Goal: Task Accomplishment & Management: Manage account settings

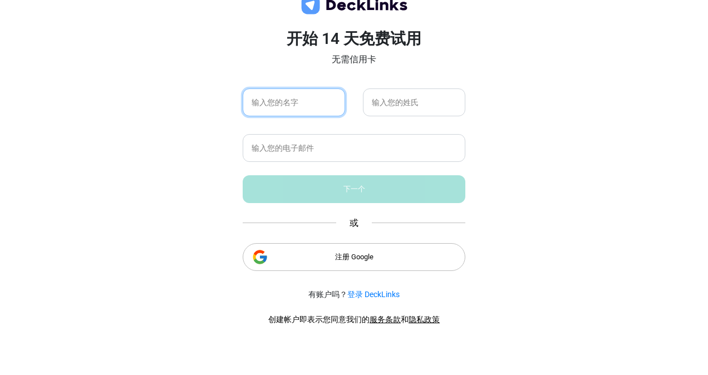
click at [311, 99] on input "text" at bounding box center [294, 103] width 102 height 28
type input "fewrn"
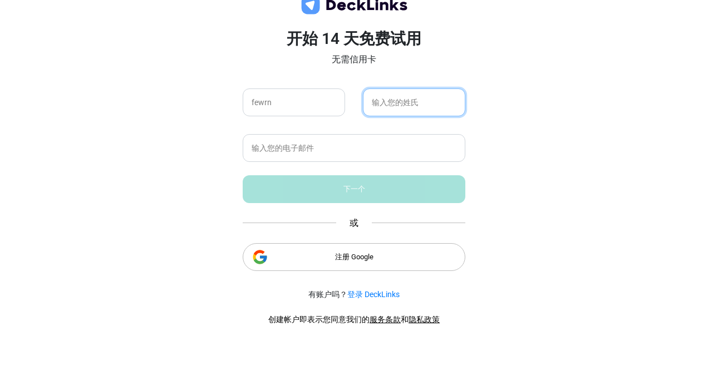
click at [395, 106] on input "text" at bounding box center [414, 103] width 102 height 28
type input "rhtwrh"
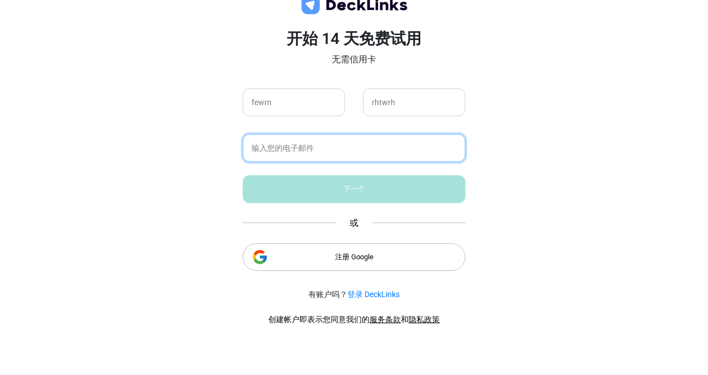
paste input "[EMAIL_ADDRESS][DOMAIN_NAME]"
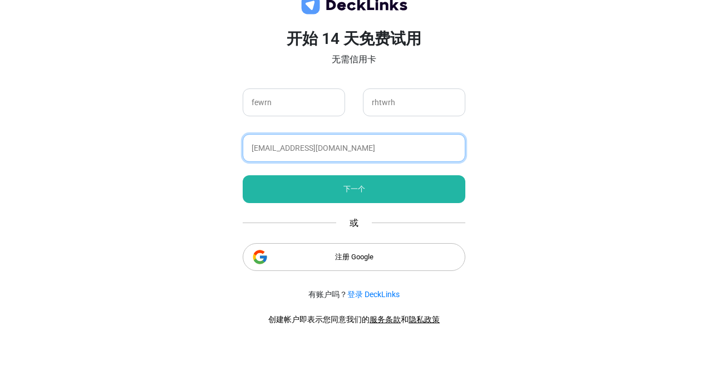
type input "[EMAIL_ADDRESS][DOMAIN_NAME]"
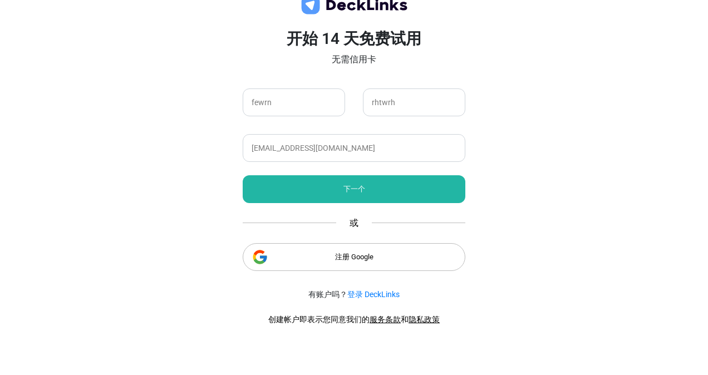
click at [294, 189] on div "下一个" at bounding box center [354, 189] width 223 height 28
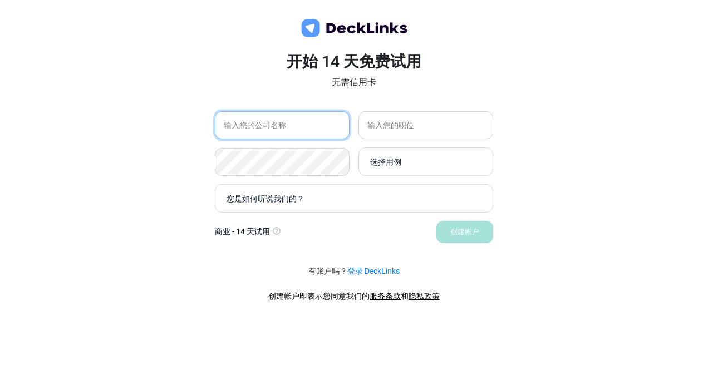
click at [280, 119] on input "text" at bounding box center [282, 125] width 135 height 28
type input "ghrtdh"
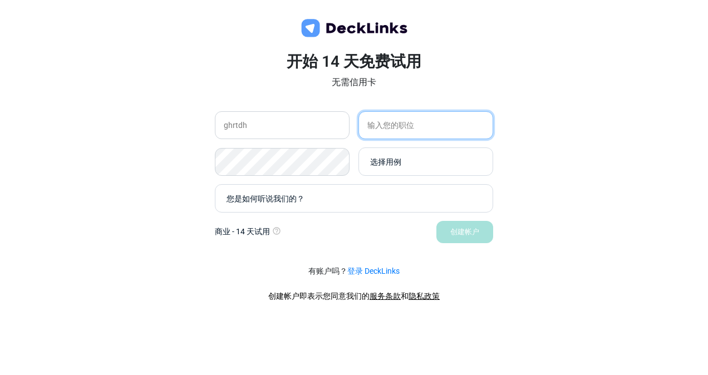
click at [410, 123] on input "text" at bounding box center [426, 125] width 135 height 28
type input "hrtnd"
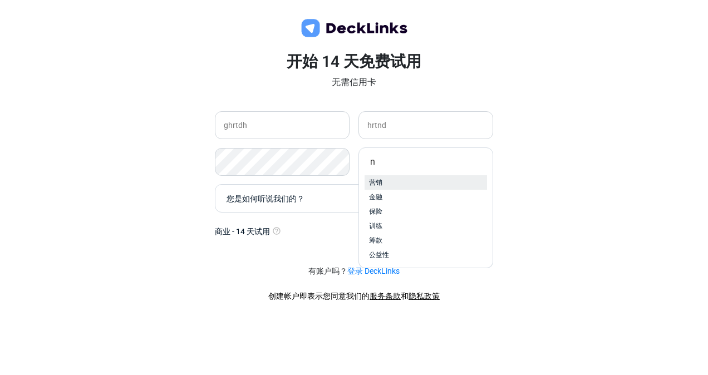
click at [410, 187] on div "营销" at bounding box center [426, 183] width 114 height 10
type input "n"
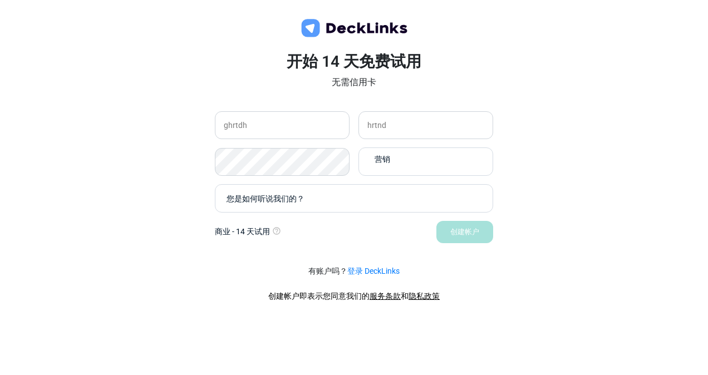
drag, startPoint x: 381, startPoint y: 215, endPoint x: 370, endPoint y: 209, distance: 12.5
click at [377, 213] on div "开始 14 天免费试用 无需信用卡 ghrtdh hrtnd 营销 您是如何听说我们的？ 商业 - 14 天试用 无需信用卡。试用期结束后，您将降级为基本计划…" at bounding box center [354, 161] width 278 height 163
click at [361, 196] on div "您是如何听说我们的？" at bounding box center [357, 199] width 261 height 12
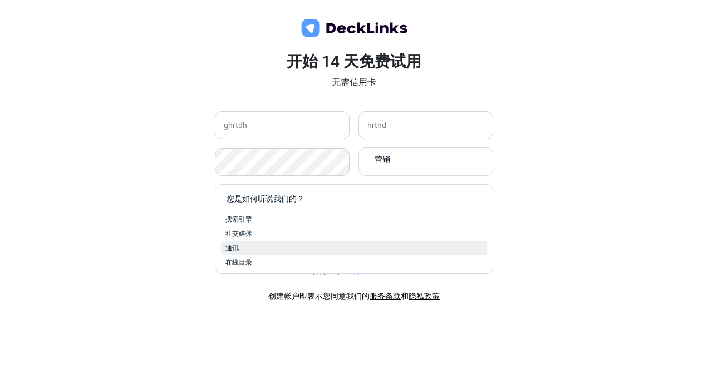
click at [320, 245] on div "通讯" at bounding box center [354, 248] width 257 height 10
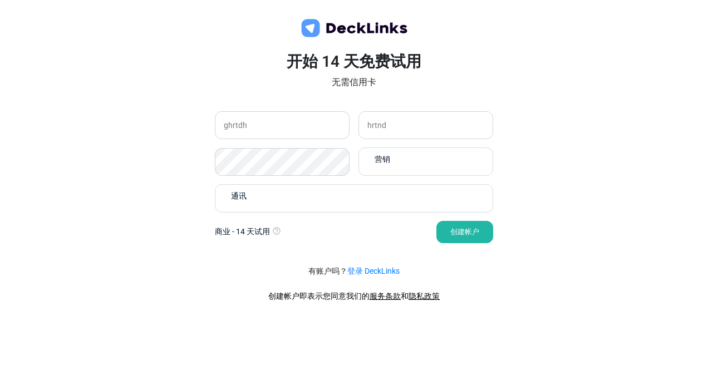
click at [457, 234] on div "创建帐户" at bounding box center [465, 232] width 57 height 22
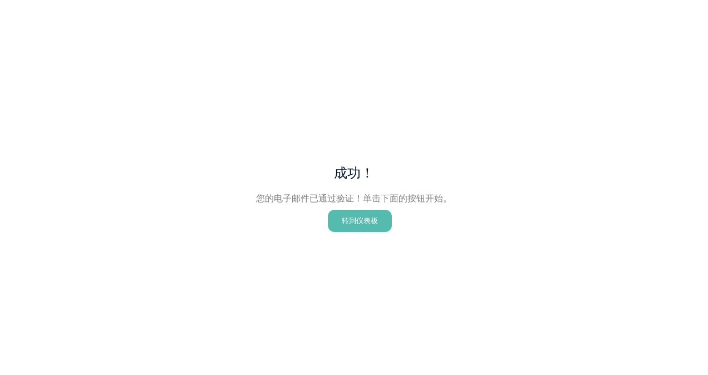
click at [360, 222] on div "转到仪表板" at bounding box center [360, 221] width 64 height 22
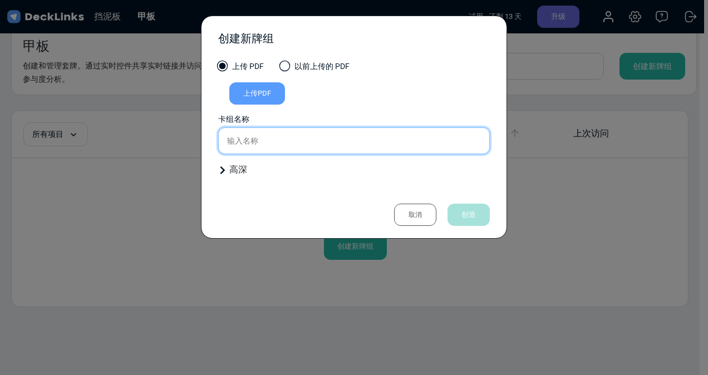
click at [334, 131] on input "text" at bounding box center [354, 141] width 272 height 27
type input "bndfbdbd"
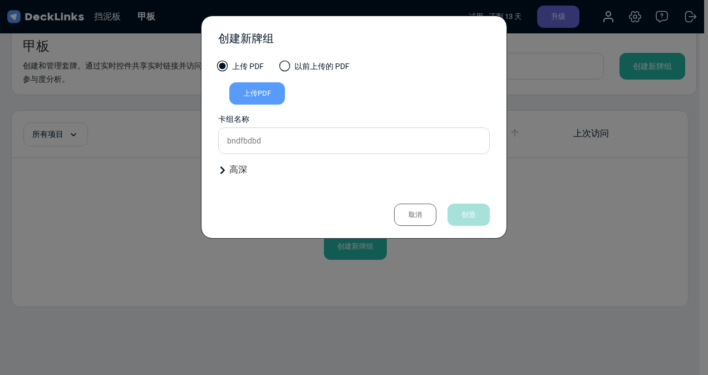
drag, startPoint x: 506, startPoint y: 223, endPoint x: 394, endPoint y: 197, distance: 115.0
click at [503, 222] on div "创建新牌组 上传 PDF 以前上传的 PDF 上传PDF Uploaded by All users All users fewrn rhtwrh File …" at bounding box center [354, 127] width 306 height 223
click at [233, 162] on div "上传 PDF 以前上传的 PDF 上传PDF Uploaded by All users All users fewrn rhtwrh File name S…" at bounding box center [354, 123] width 272 height 125
click at [235, 169] on font "高深" at bounding box center [238, 169] width 18 height 11
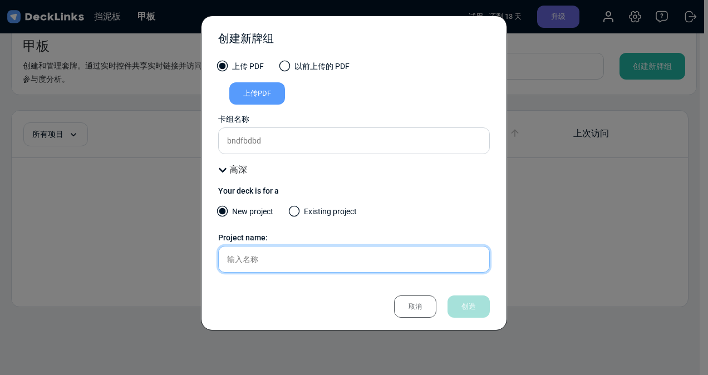
click at [255, 258] on input "text" at bounding box center [354, 259] width 272 height 27
type input "brtndfdfb"
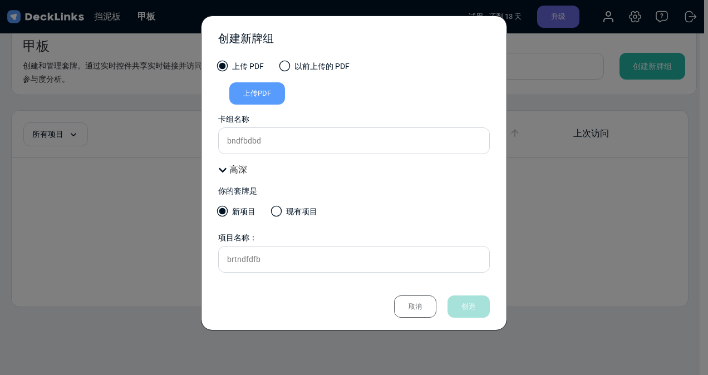
drag, startPoint x: 453, startPoint y: 306, endPoint x: 472, endPoint y: 306, distance: 18.9
click at [456, 306] on div "取消 创造" at bounding box center [436, 307] width 107 height 22
click at [472, 306] on div "取消 创造" at bounding box center [436, 307] width 107 height 22
click at [262, 94] on div "上传PDF" at bounding box center [257, 93] width 56 height 22
click at [0, 0] on input "上传PDF" at bounding box center [0, 0] width 0 height 0
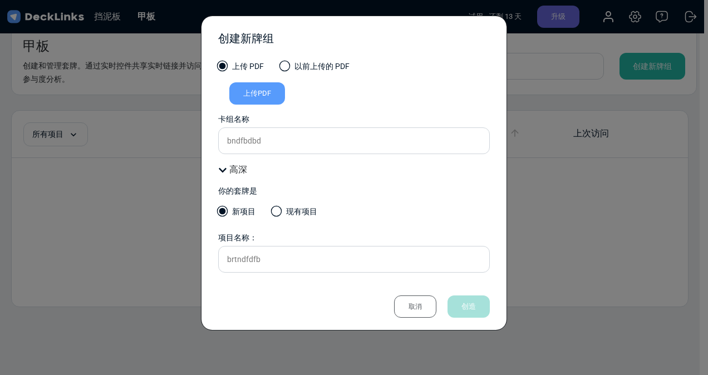
click at [425, 307] on div "取消" at bounding box center [415, 307] width 42 height 22
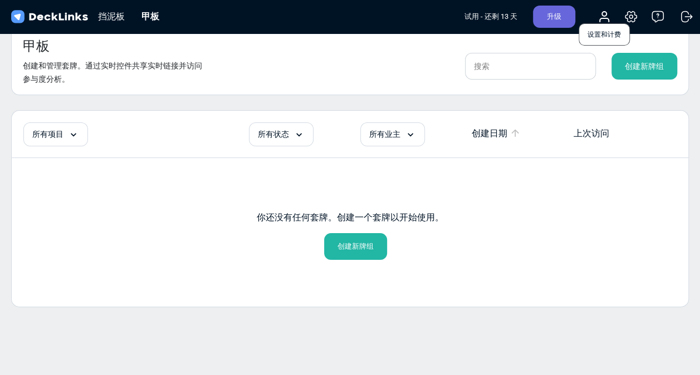
click at [629, 16] on icon at bounding box center [630, 16] width 13 height 13
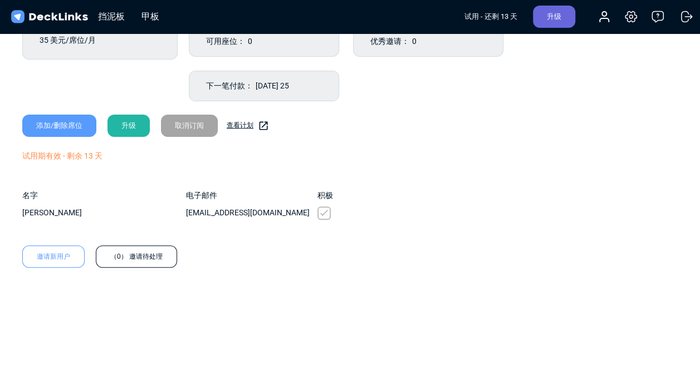
scroll to position [108, 0]
click at [126, 255] on div "（0） 邀请待处理" at bounding box center [136, 256] width 81 height 22
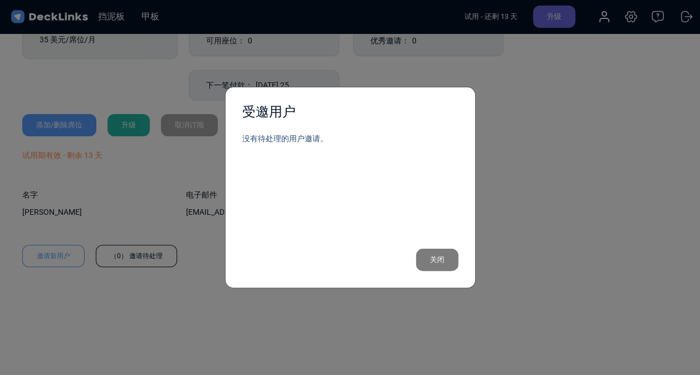
click at [164, 296] on div "受邀用户 没有待处理的用户邀请。 关闭" at bounding box center [350, 187] width 700 height 375
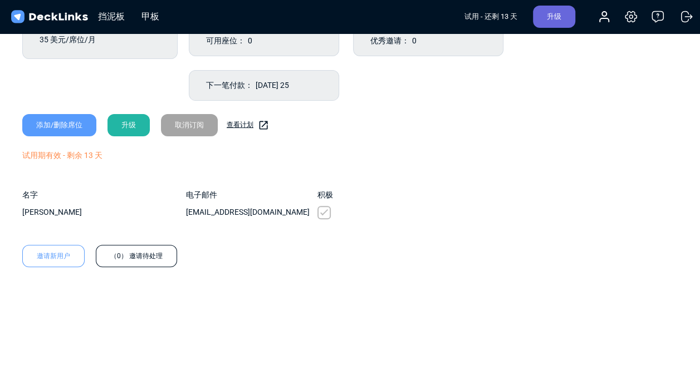
click at [67, 265] on div "邀请新用户" at bounding box center [53, 256] width 62 height 22
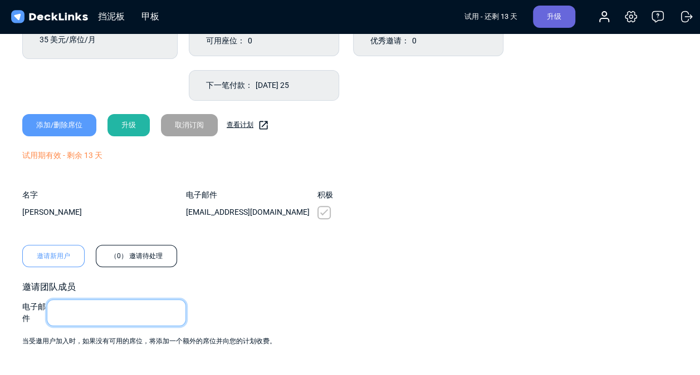
click at [87, 312] on input "email" at bounding box center [116, 313] width 139 height 27
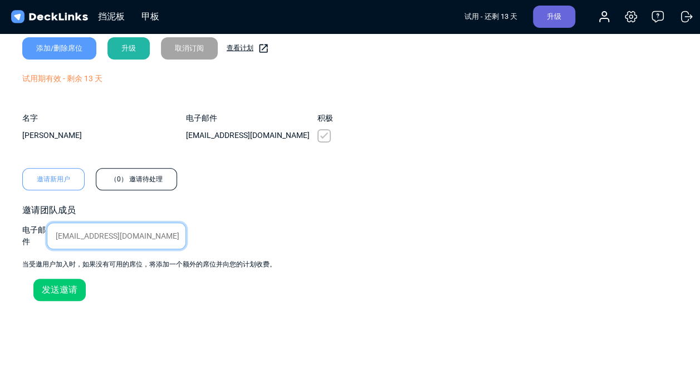
scroll to position [219, 0]
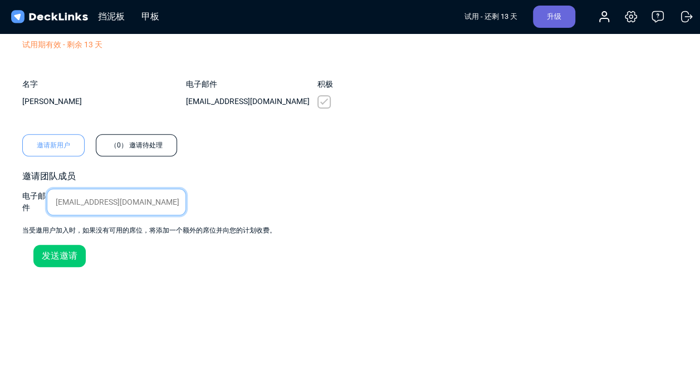
type input "[EMAIL_ADDRESS][DOMAIN_NAME]"
click at [61, 270] on div "您的计划 商 35 美元/席位/月 购买的座位： 1 分配的座位： 1 可用座位： 0 优秀邀请： 0 下一笔付款： [DATE] 25 添加/删除席位 升级…" at bounding box center [350, 68] width 678 height 419
click at [66, 252] on div "发送邀请" at bounding box center [59, 256] width 52 height 22
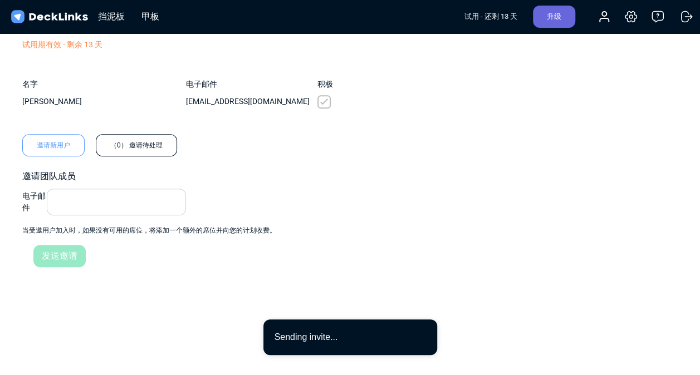
scroll to position [188, 0]
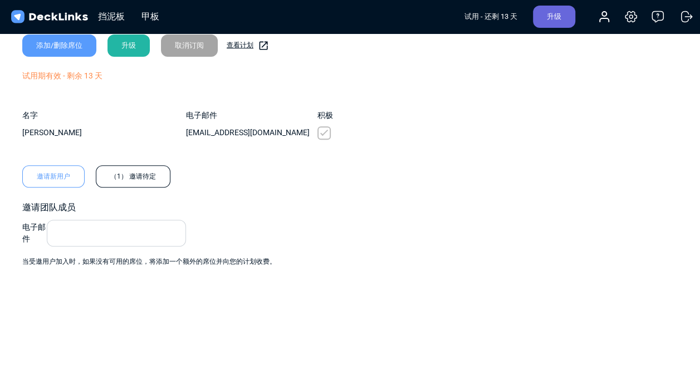
click at [155, 180] on div "（1） 邀请待定" at bounding box center [133, 176] width 75 height 22
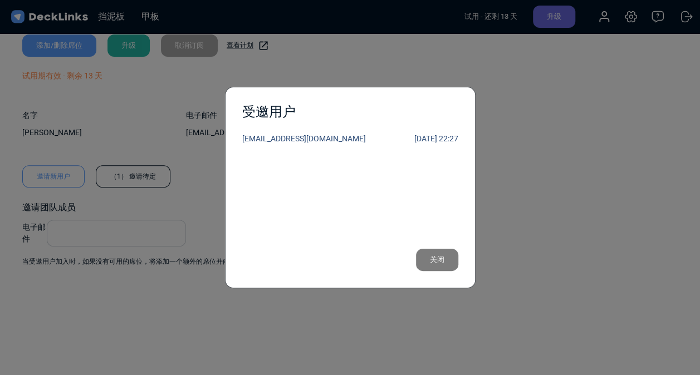
click at [383, 129] on div "受邀用户 [EMAIL_ADDRESS][DOMAIN_NAME] [DATE] 22:27 关闭" at bounding box center [350, 188] width 251 height 202
click at [435, 261] on div "关闭" at bounding box center [437, 260] width 42 height 22
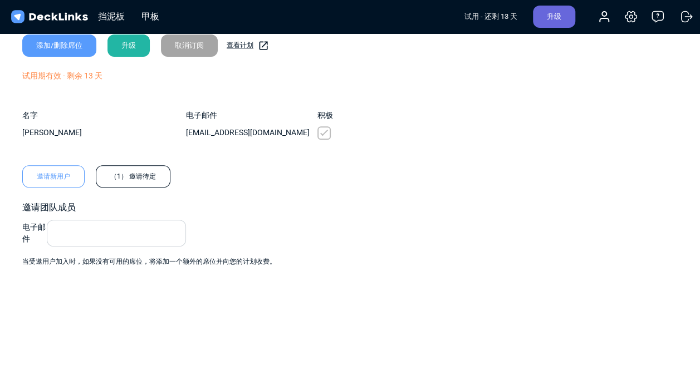
click at [117, 182] on div "（1） 邀请待定" at bounding box center [133, 176] width 75 height 22
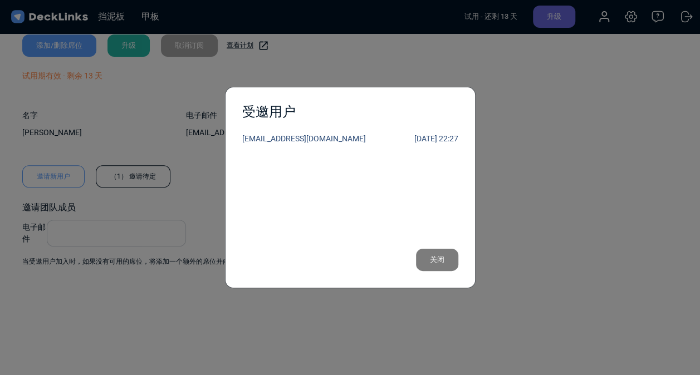
click at [149, 193] on div "受邀用户 [EMAIL_ADDRESS][DOMAIN_NAME] [DATE] 22:27 关闭" at bounding box center [350, 187] width 700 height 375
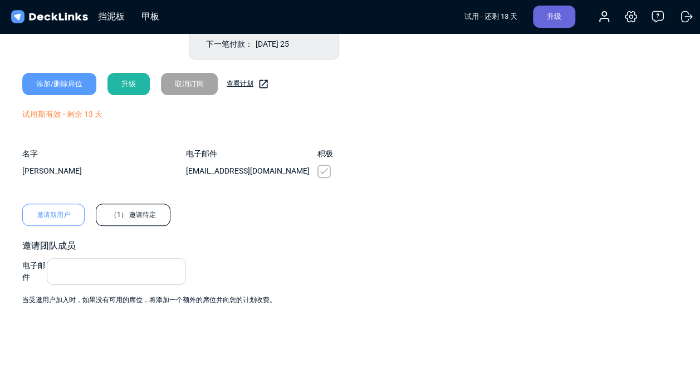
scroll to position [167, 0]
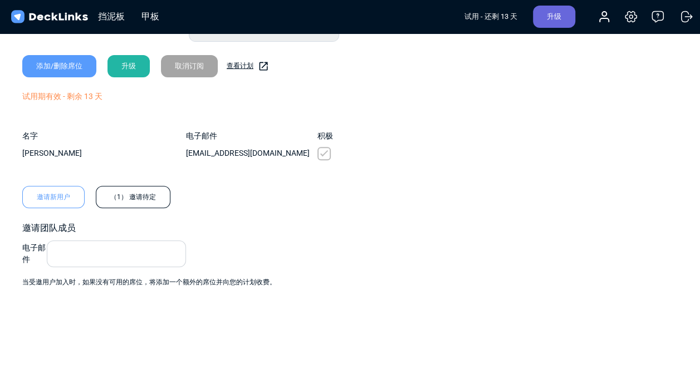
click at [145, 194] on div "（1） 邀请待定" at bounding box center [133, 197] width 75 height 22
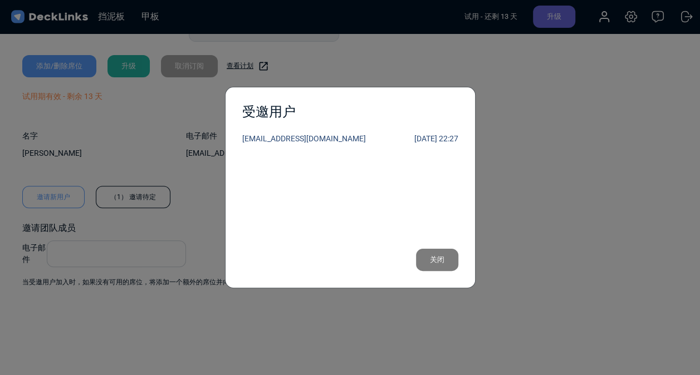
click at [421, 263] on div "关闭" at bounding box center [437, 260] width 42 height 22
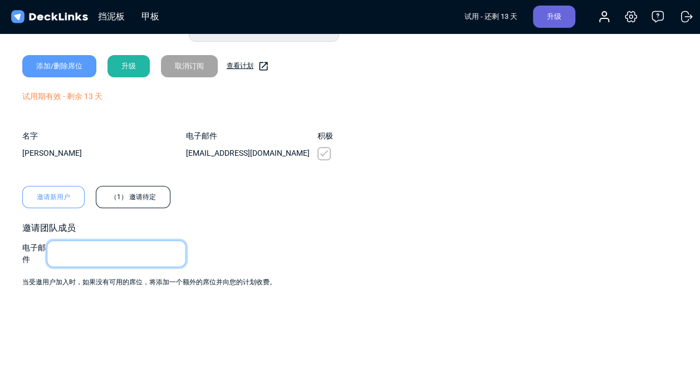
paste input "[EMAIL_ADDRESS][DOMAIN_NAME]"
type input "[EMAIL_ADDRESS][DOMAIN_NAME]"
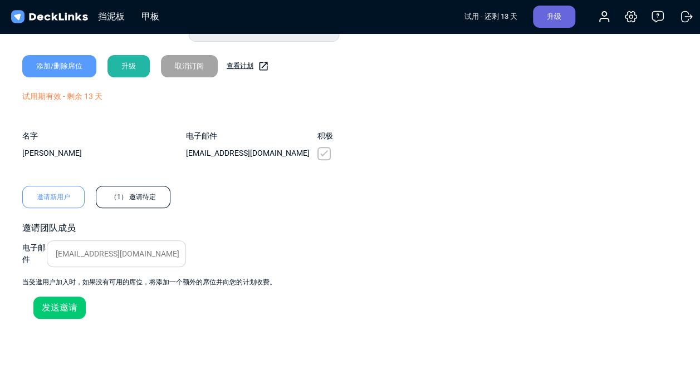
click at [77, 307] on div "发送邀请" at bounding box center [59, 308] width 52 height 22
